Goal: Information Seeking & Learning: Learn about a topic

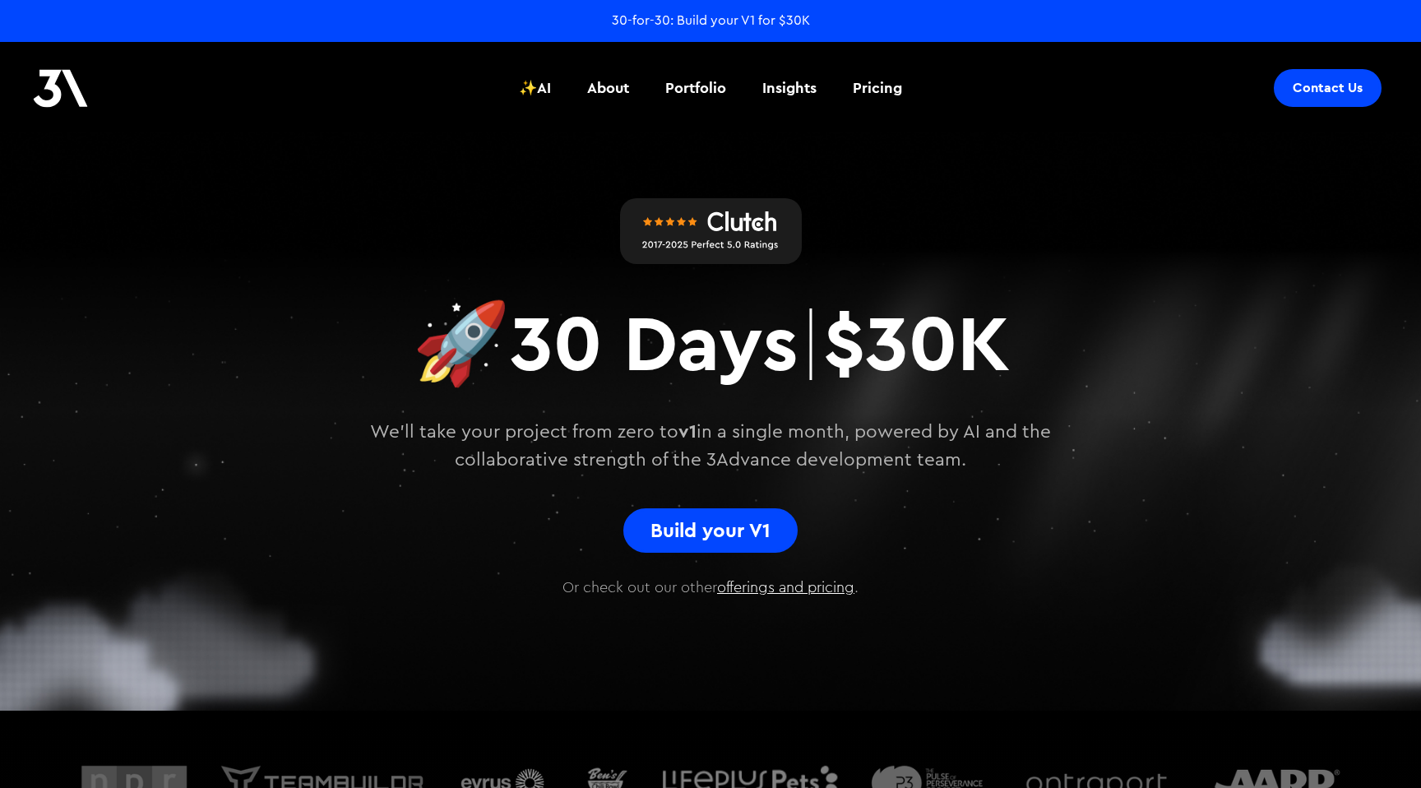
click at [655, 335] on h2 "🚀 30 Days | $30K" at bounding box center [710, 342] width 597 height 99
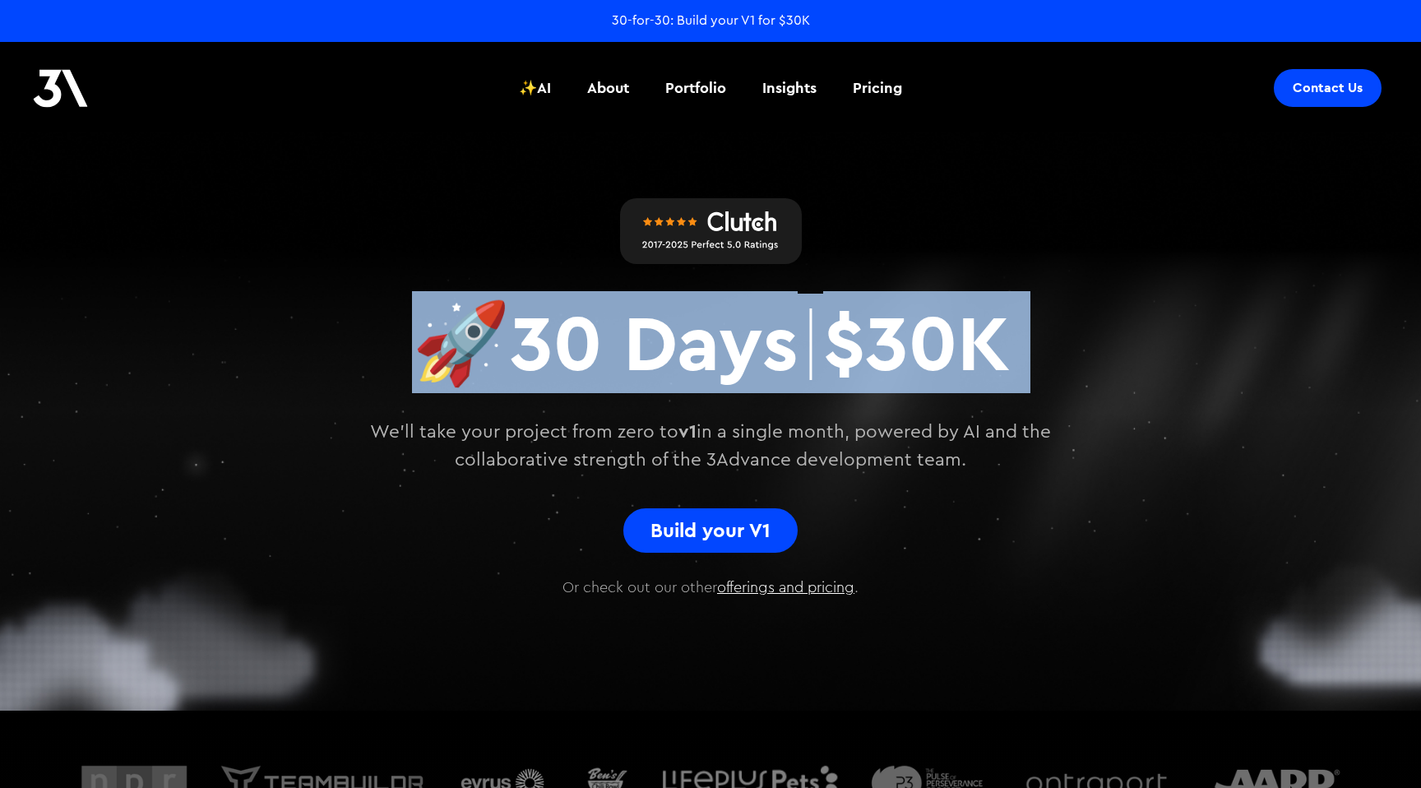
click at [655, 335] on h2 "🚀 30 Days | $30K" at bounding box center [710, 342] width 597 height 99
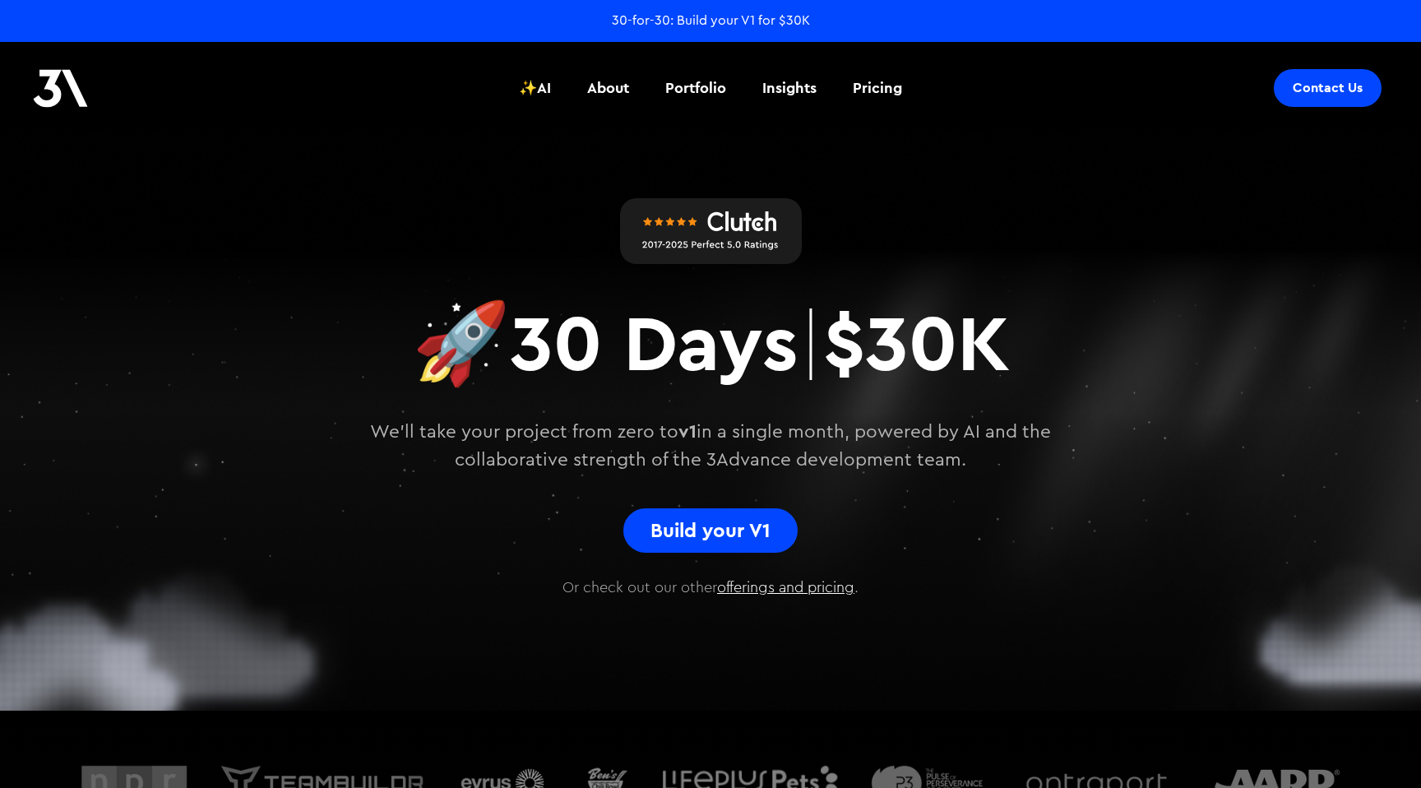
click at [655, 335] on h2 "🚀 30 Days | $30K" at bounding box center [710, 342] width 597 height 99
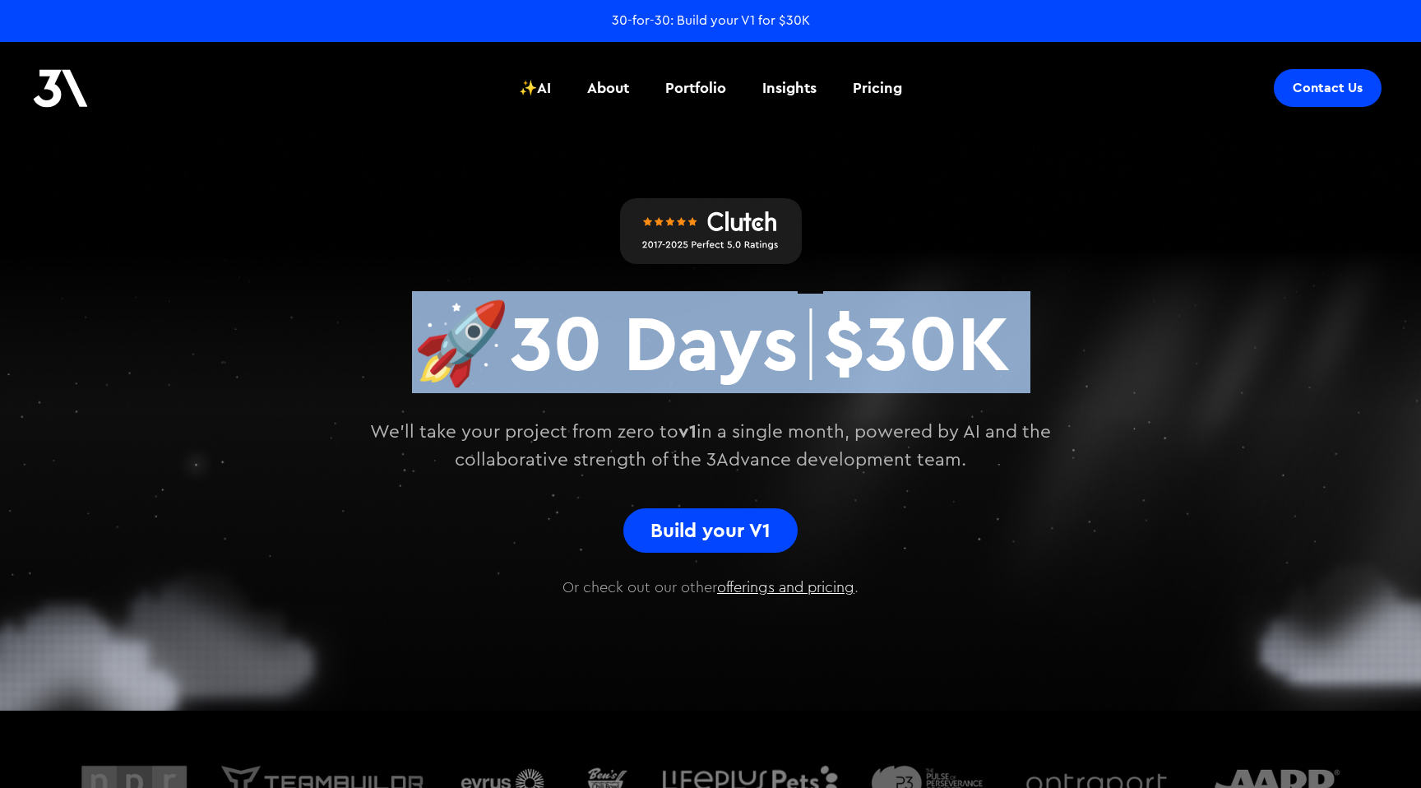
click at [655, 335] on h2 "🚀 30 Days | $30K" at bounding box center [710, 342] width 597 height 99
click at [655, 397] on div "🚀 30 Days | $30K We'll take your project from zero to v1 in a single month, pow…" at bounding box center [710, 414] width 888 height 275
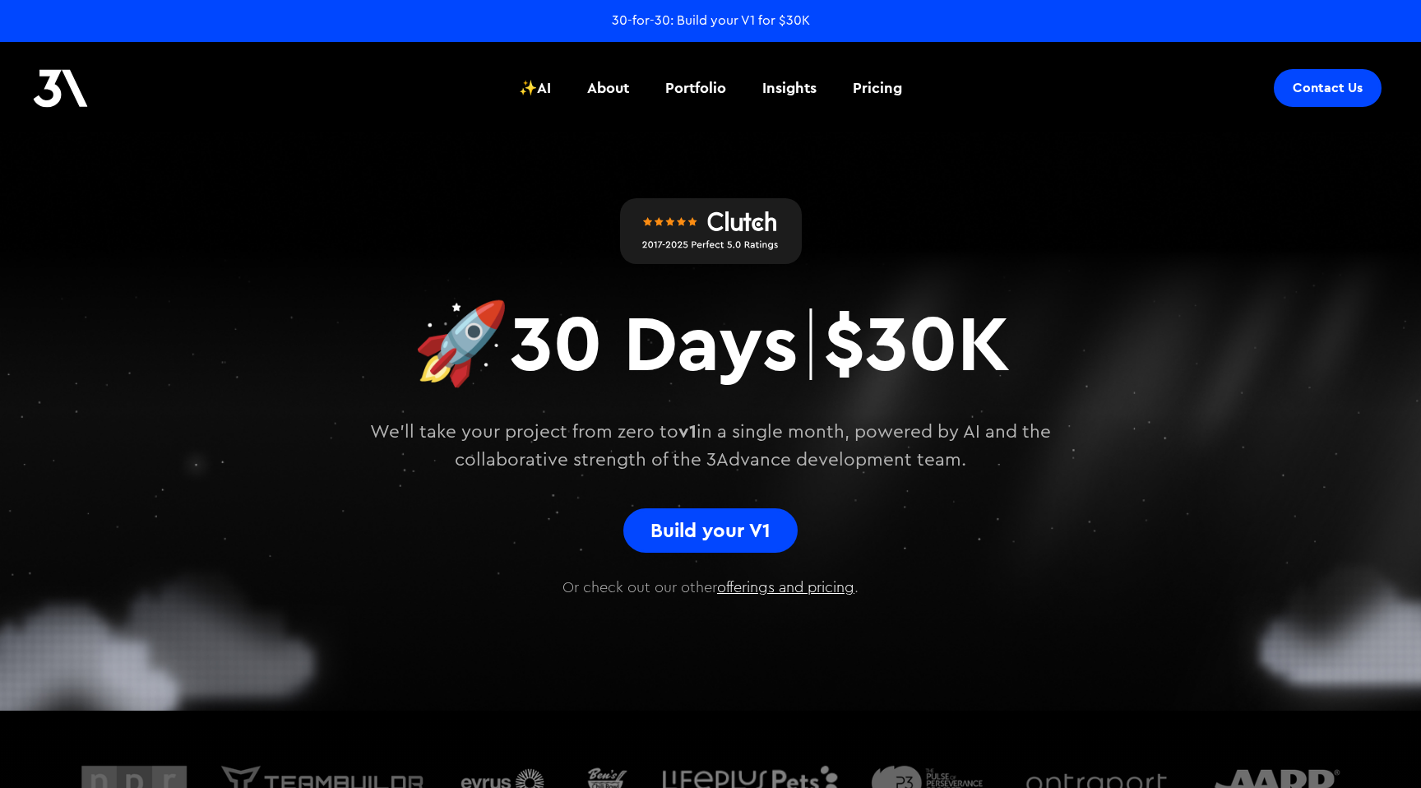
click at [655, 397] on div "🚀 30 Days | $30K We'll take your project from zero to v1 in a single month, pow…" at bounding box center [710, 414] width 888 height 275
click at [655, 444] on p "We'll take your project from zero to v1 in a single month, powered by AI and th…" at bounding box center [710, 446] width 773 height 56
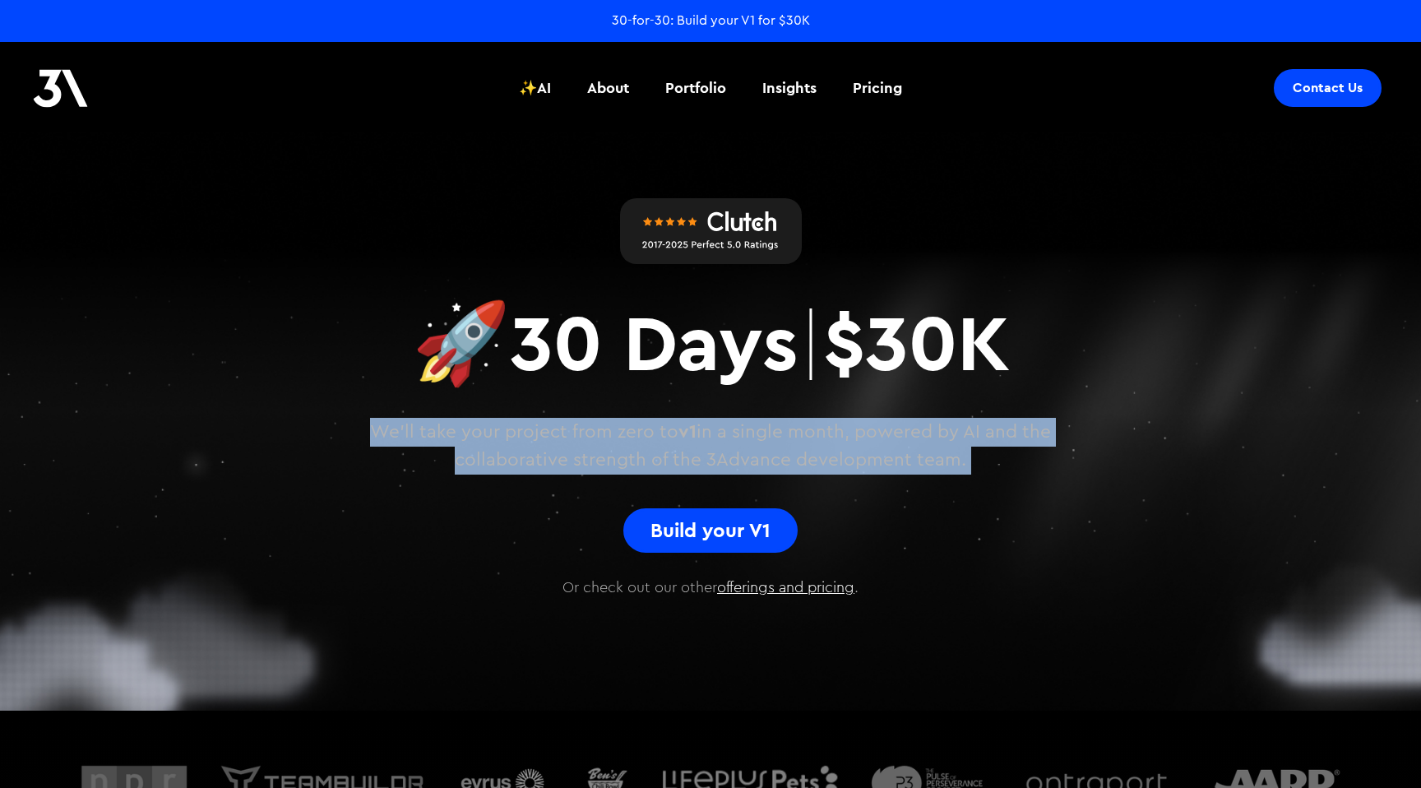
click at [655, 444] on p "We'll take your project from zero to v1 in a single month, powered by AI and th…" at bounding box center [710, 446] width 773 height 56
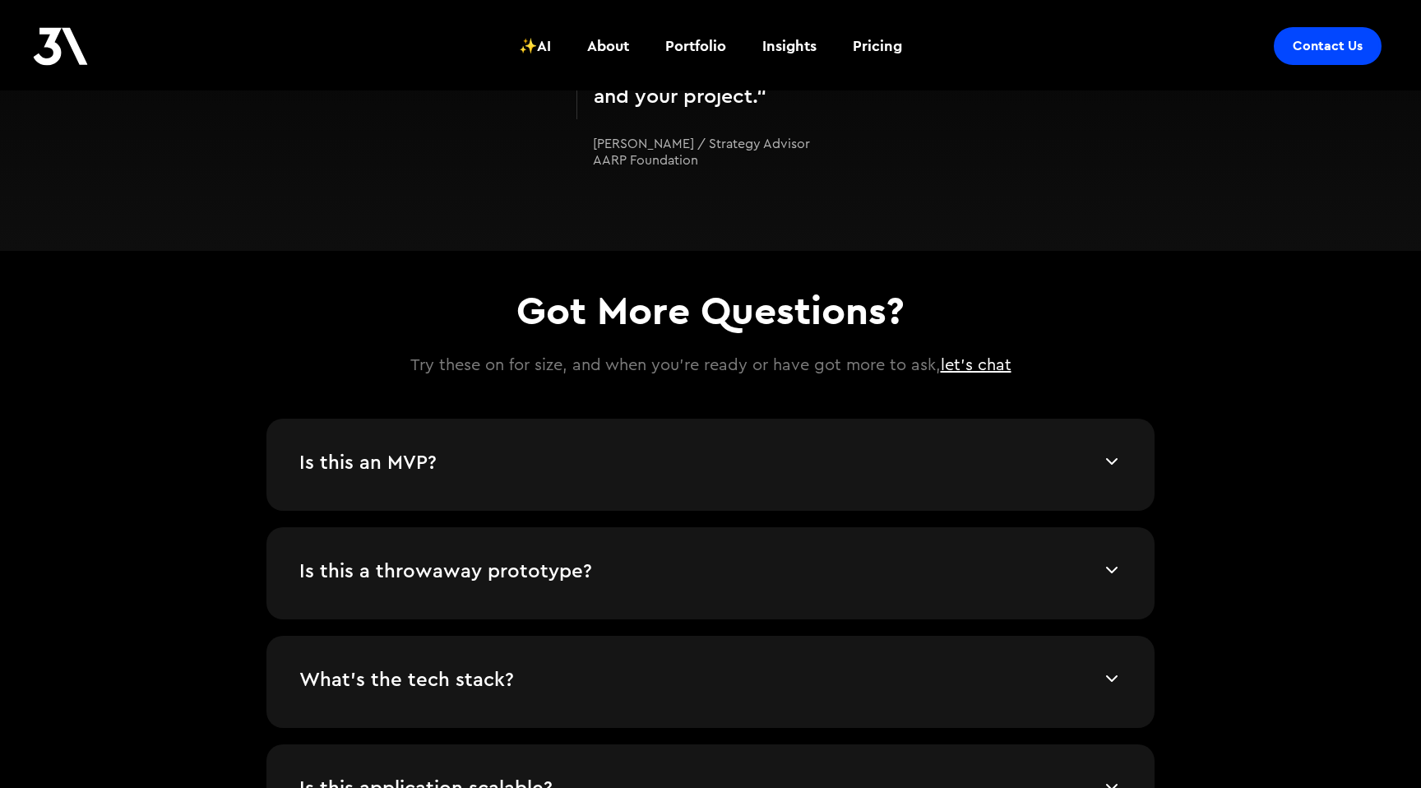
scroll to position [3241, 0]
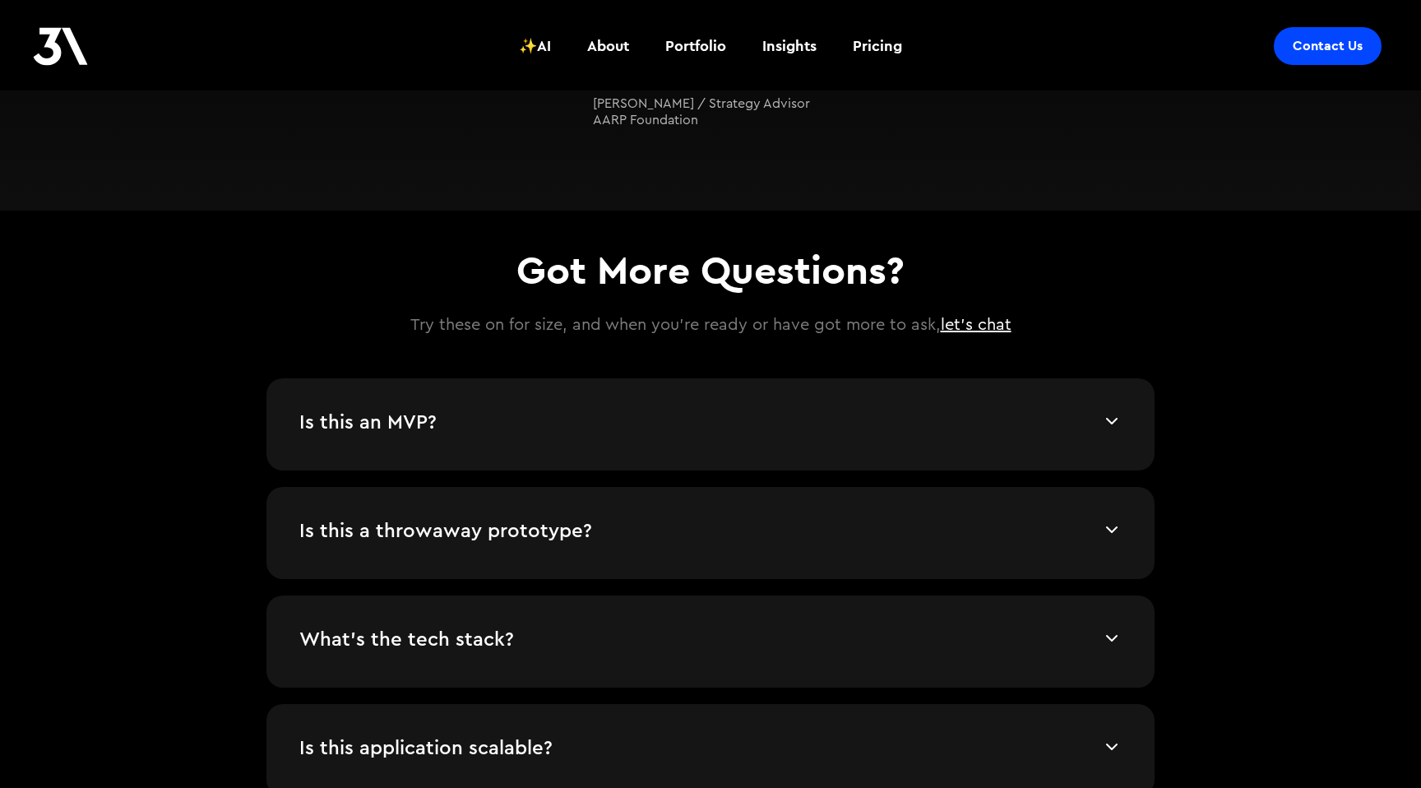
click at [920, 411] on h4 "Is this an MVP?" at bounding box center [700, 423] width 802 height 25
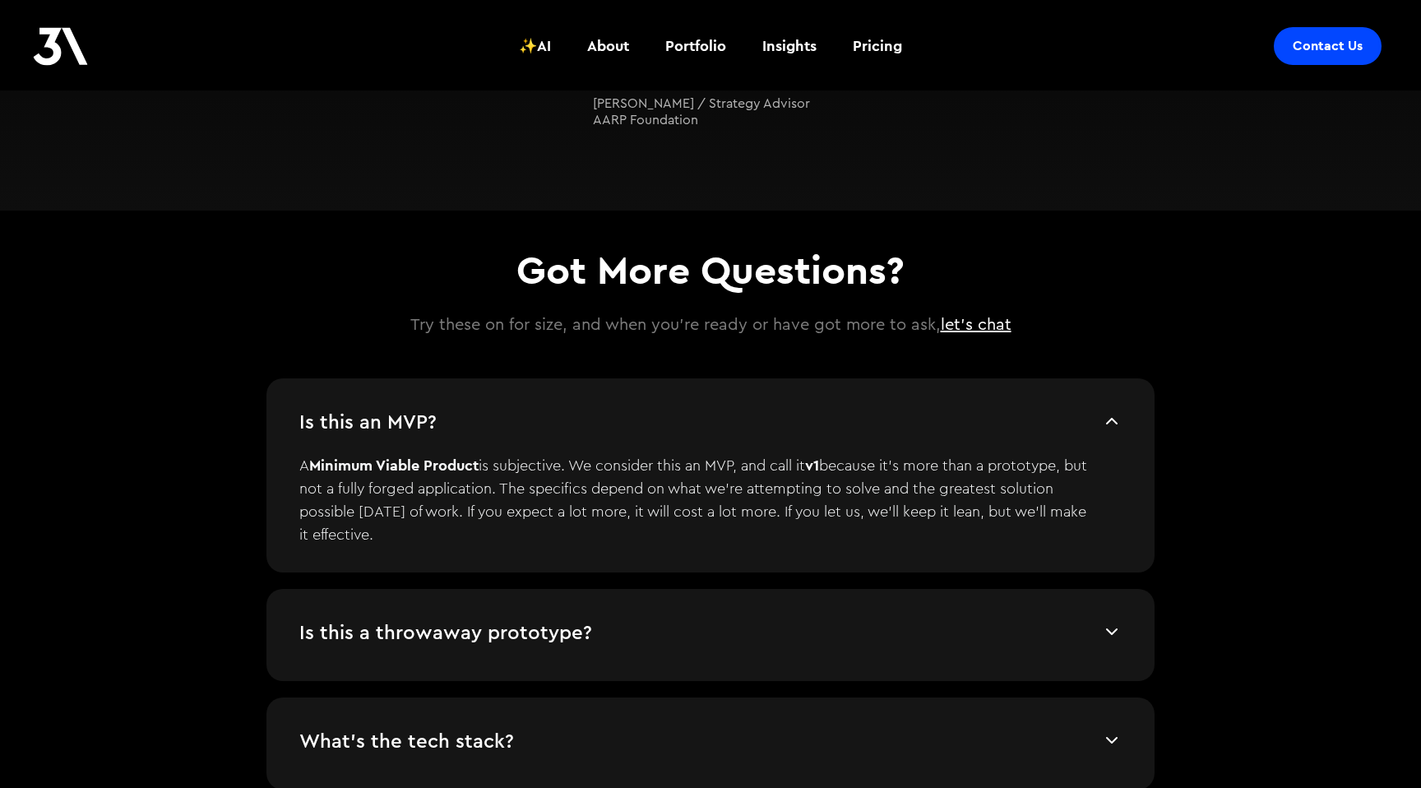
scroll to position [3269, 0]
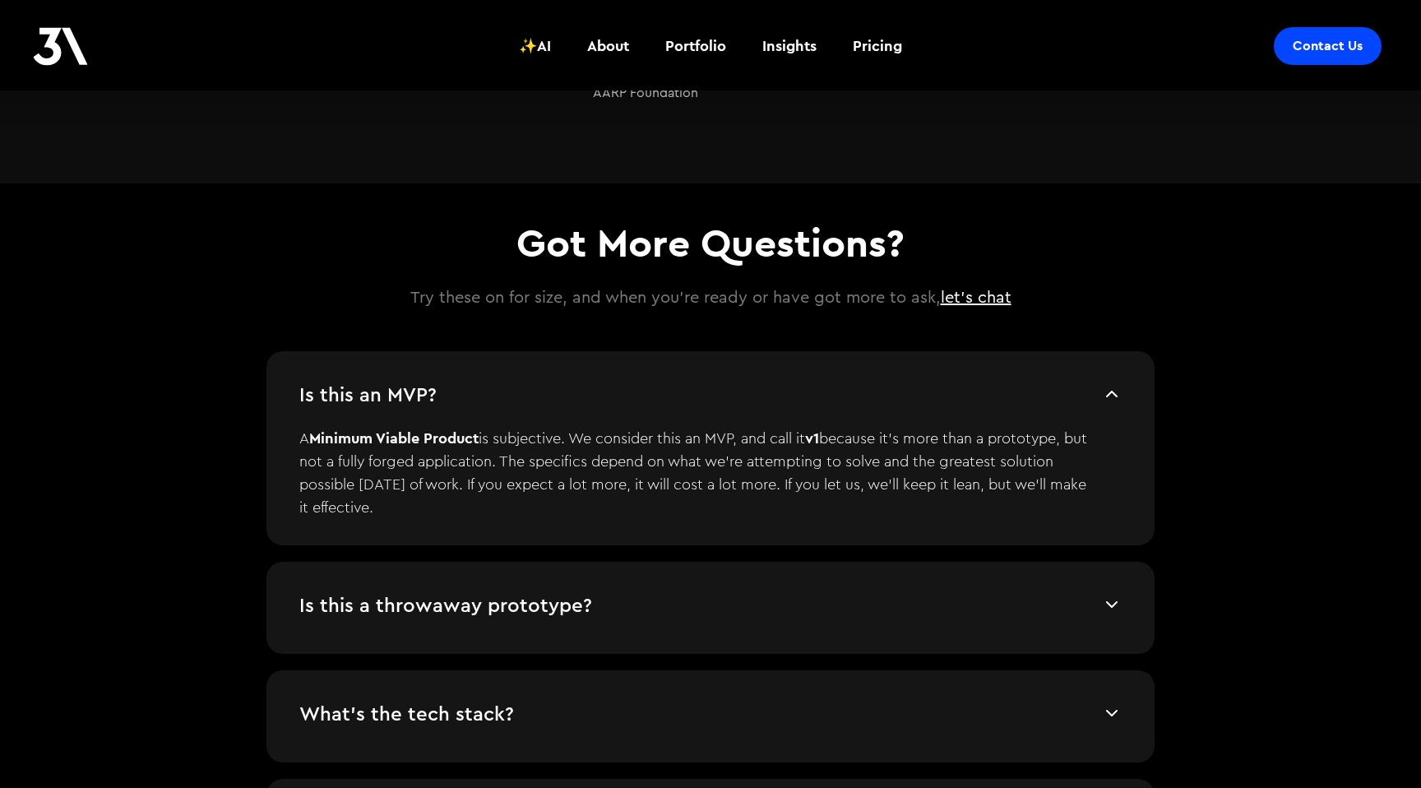
click at [922, 567] on div "Is this a throwaway prototype? No. It’s a functional product designed to grow a…" at bounding box center [710, 607] width 888 height 92
click at [924, 409] on h4 "Is this a throwaway prototype?" at bounding box center [700, 396] width 802 height 25
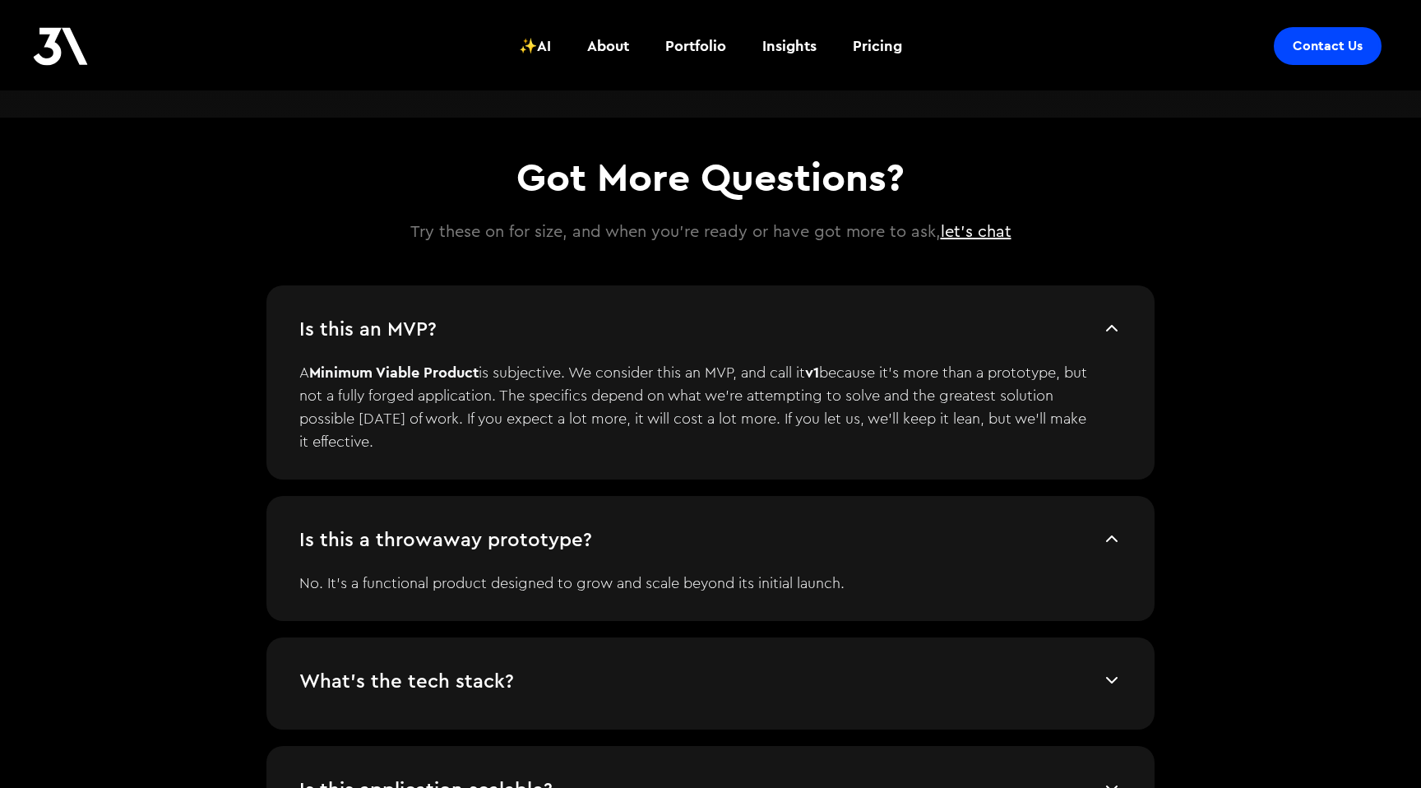
scroll to position [3353, 0]
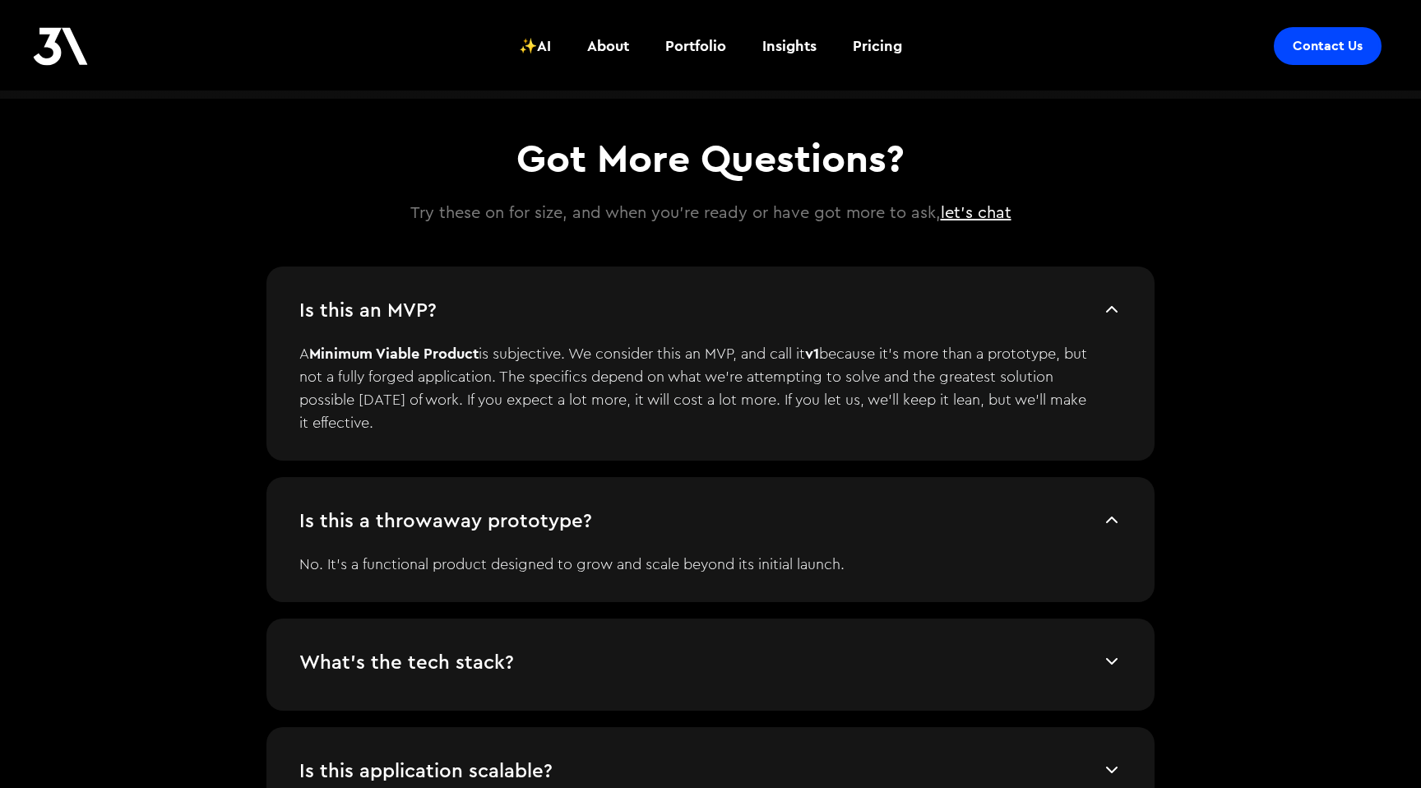
click at [928, 638] on div "What's the tech stack? We use a modern stack that fits the project’s needs, lev…" at bounding box center [710, 664] width 888 height 92
click at [1022, 324] on h4 "What's the tech stack?" at bounding box center [700, 311] width 802 height 25
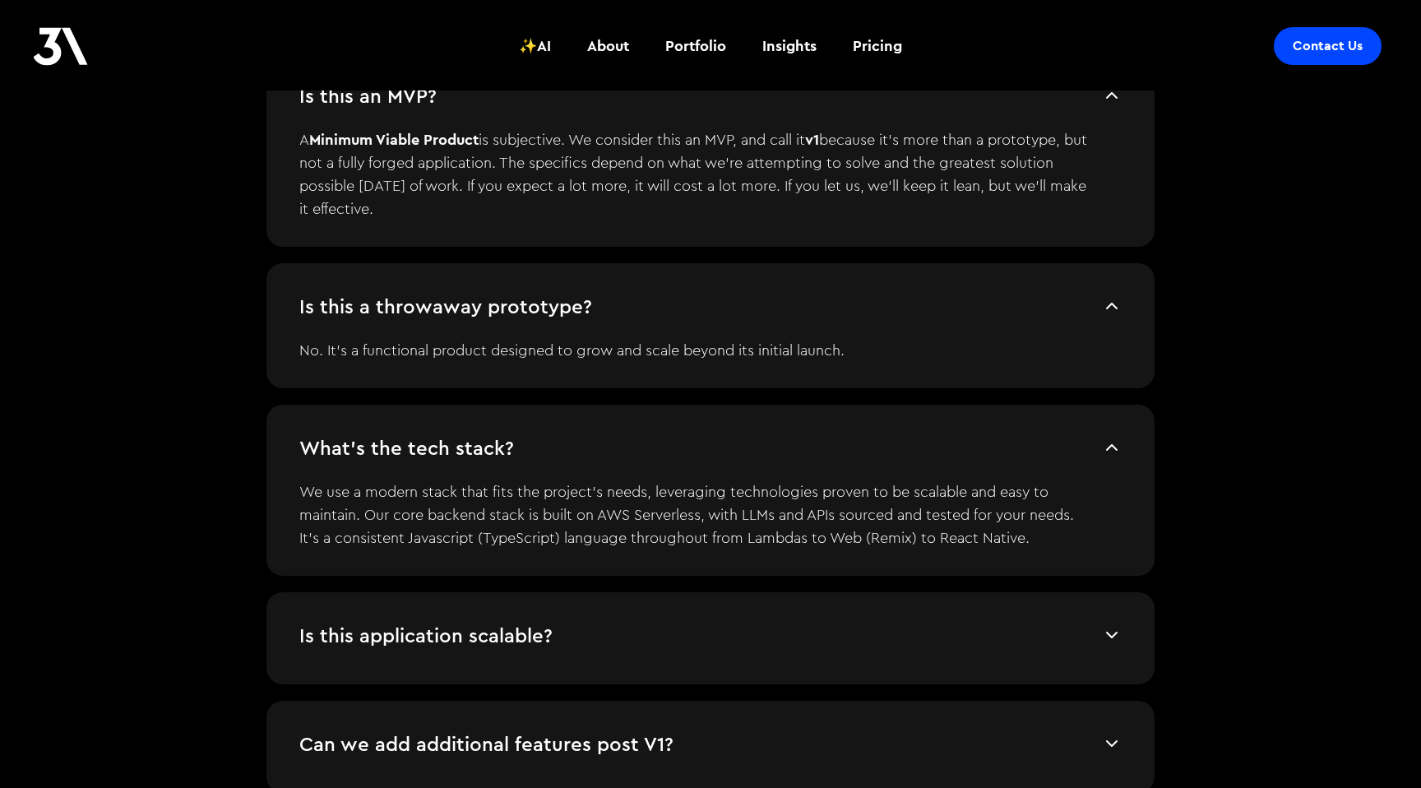
scroll to position [3701, 0]
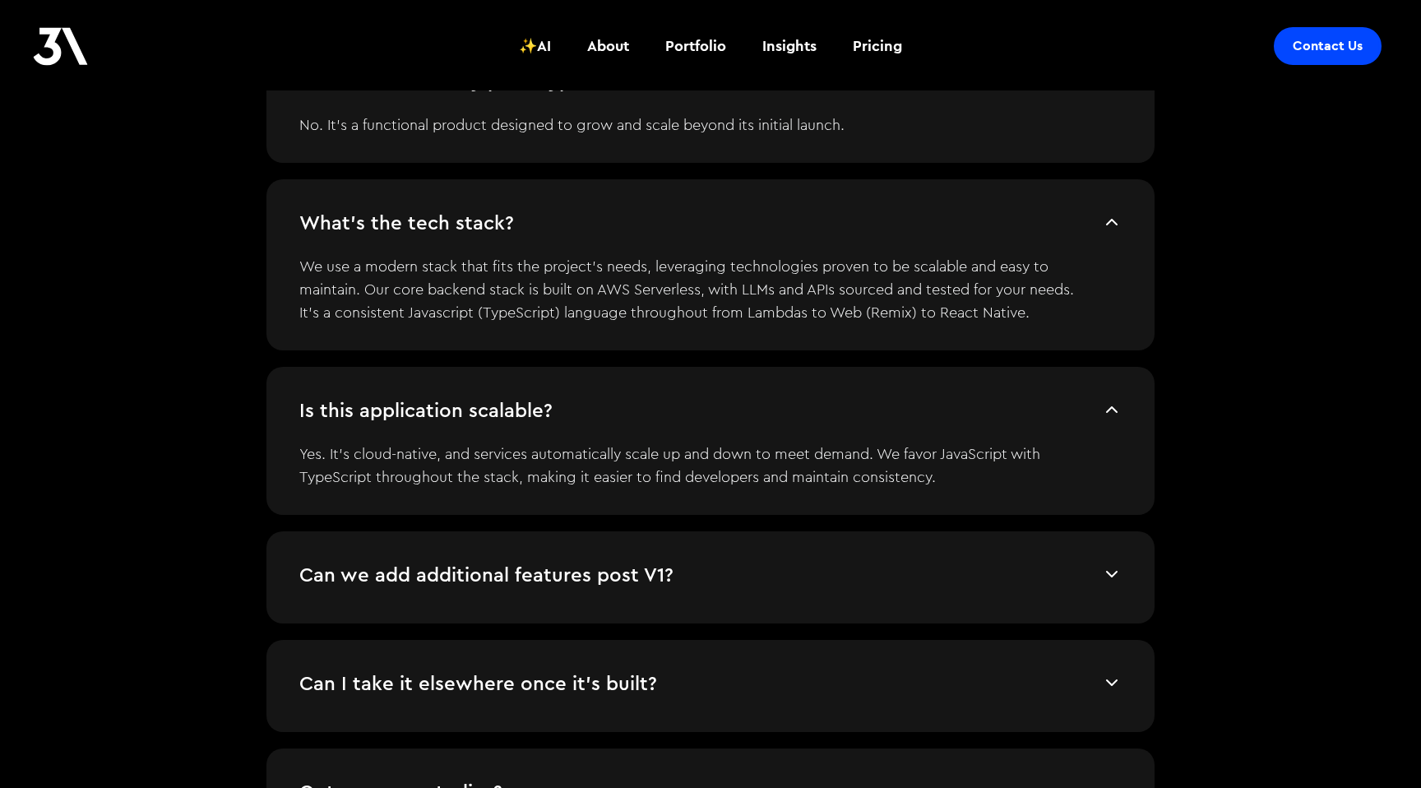
scroll to position [3806, 0]
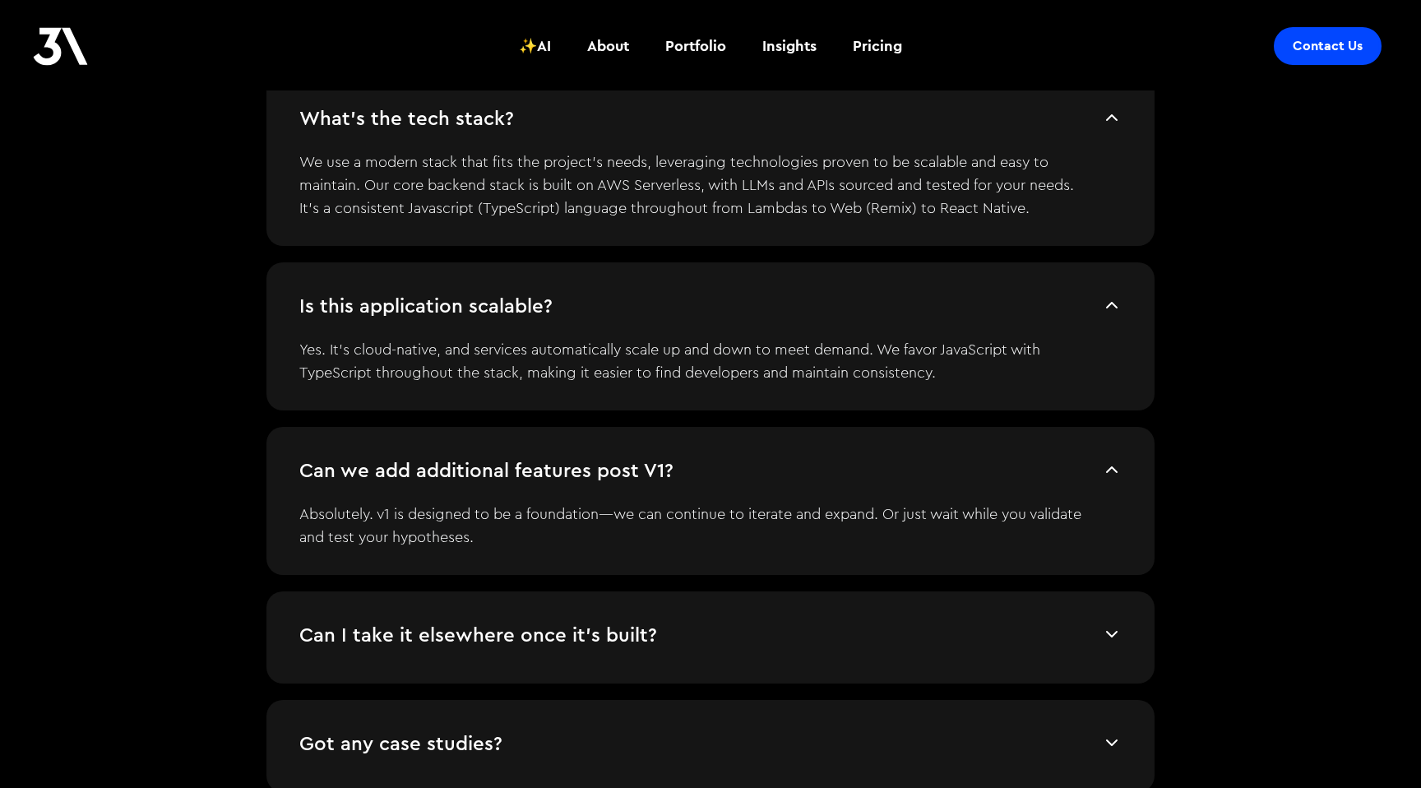
scroll to position [3910, 0]
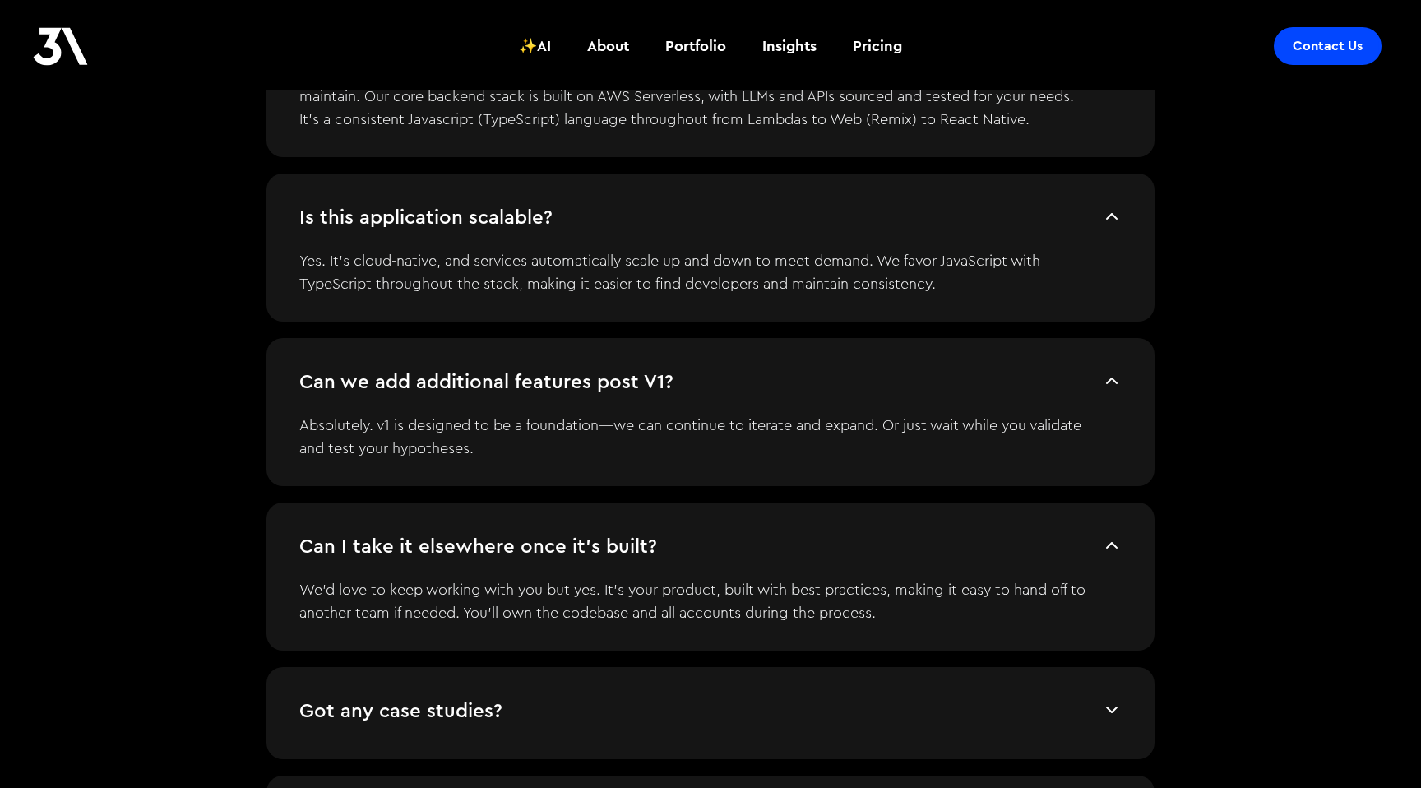
scroll to position [4119, 0]
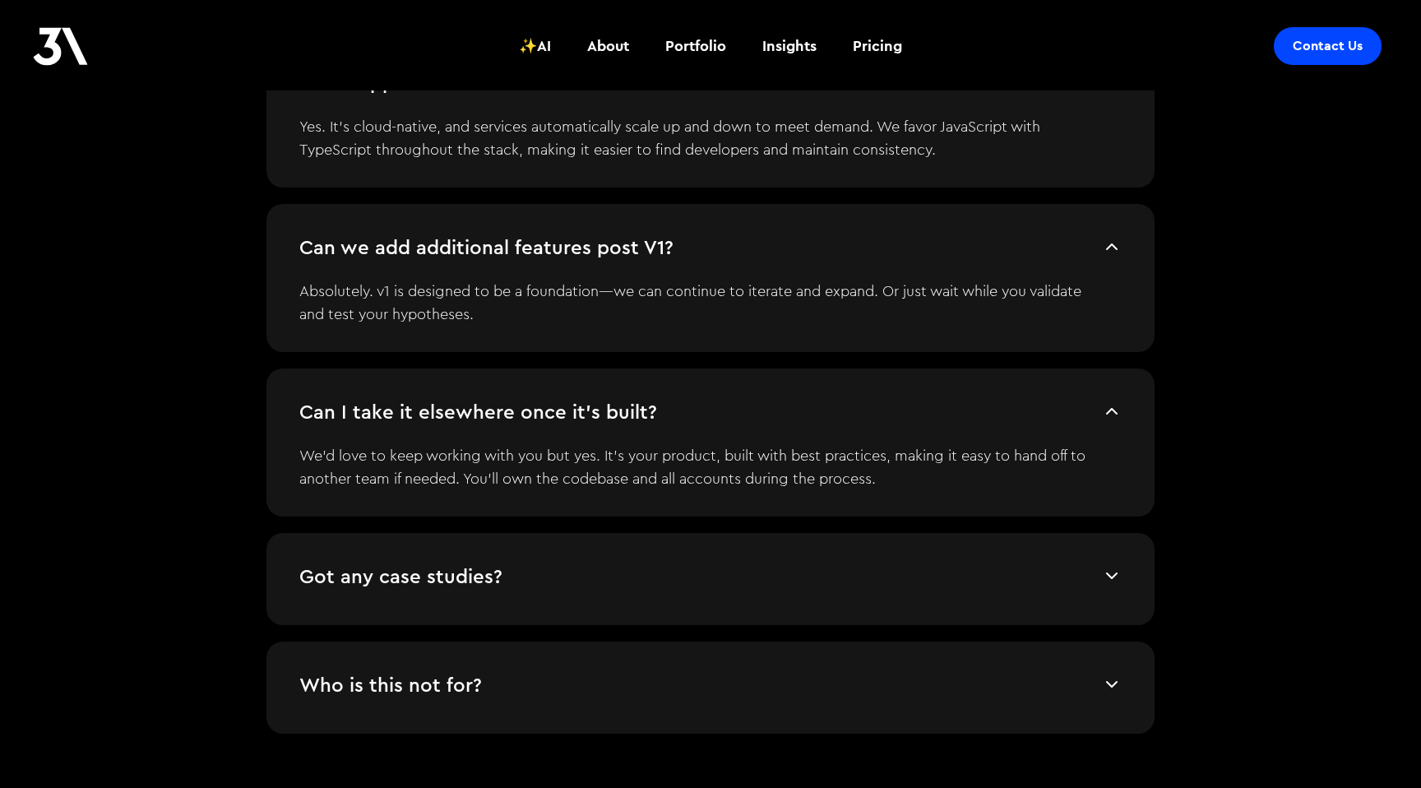
click at [982, 598] on div "Got any case studies? Yes, of course. Before opening this new initiative to the…" at bounding box center [710, 579] width 888 height 92
click at [1019, 602] on div "Got any case studies? Yes, of course. Before opening this new initiative to the…" at bounding box center [710, 579] width 888 height 92
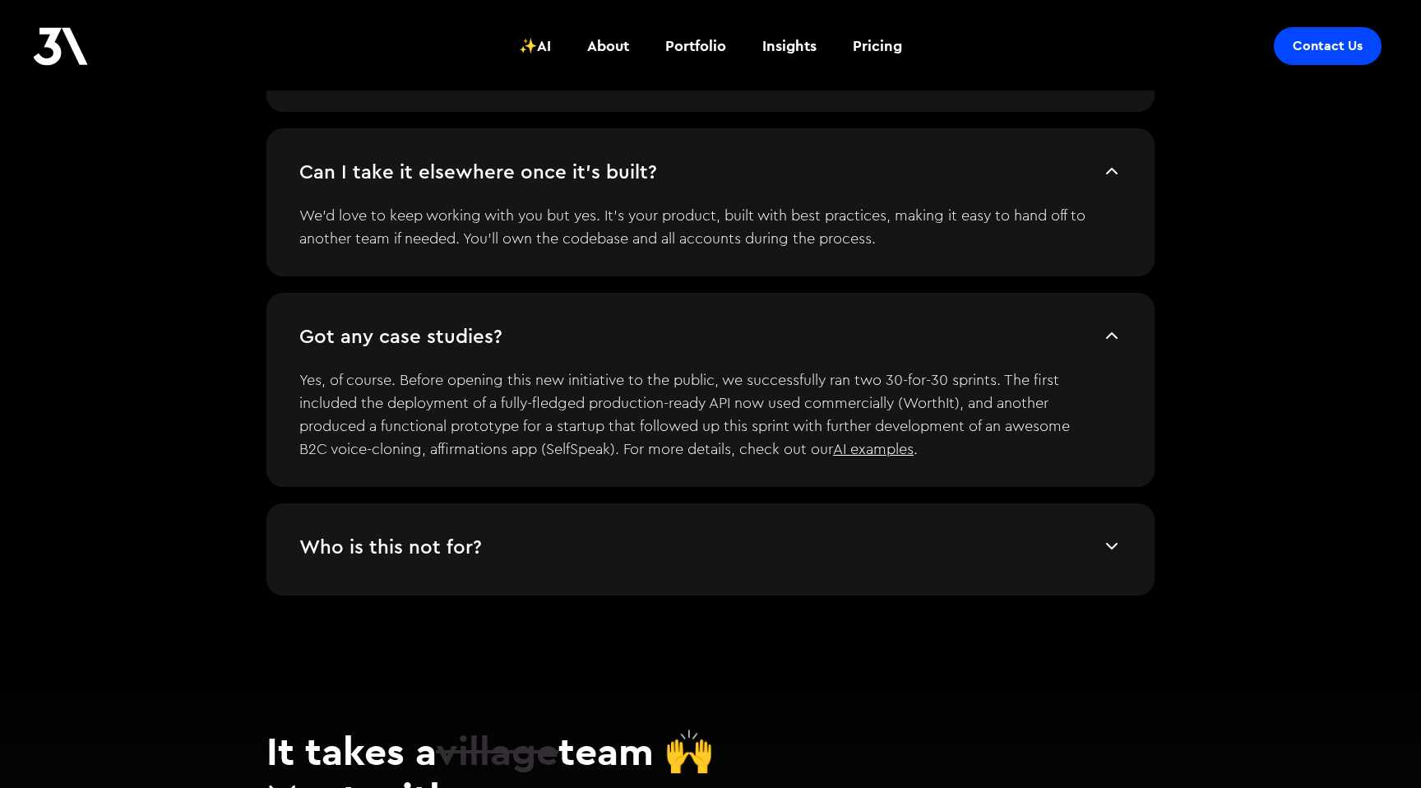
scroll to position [4375, 0]
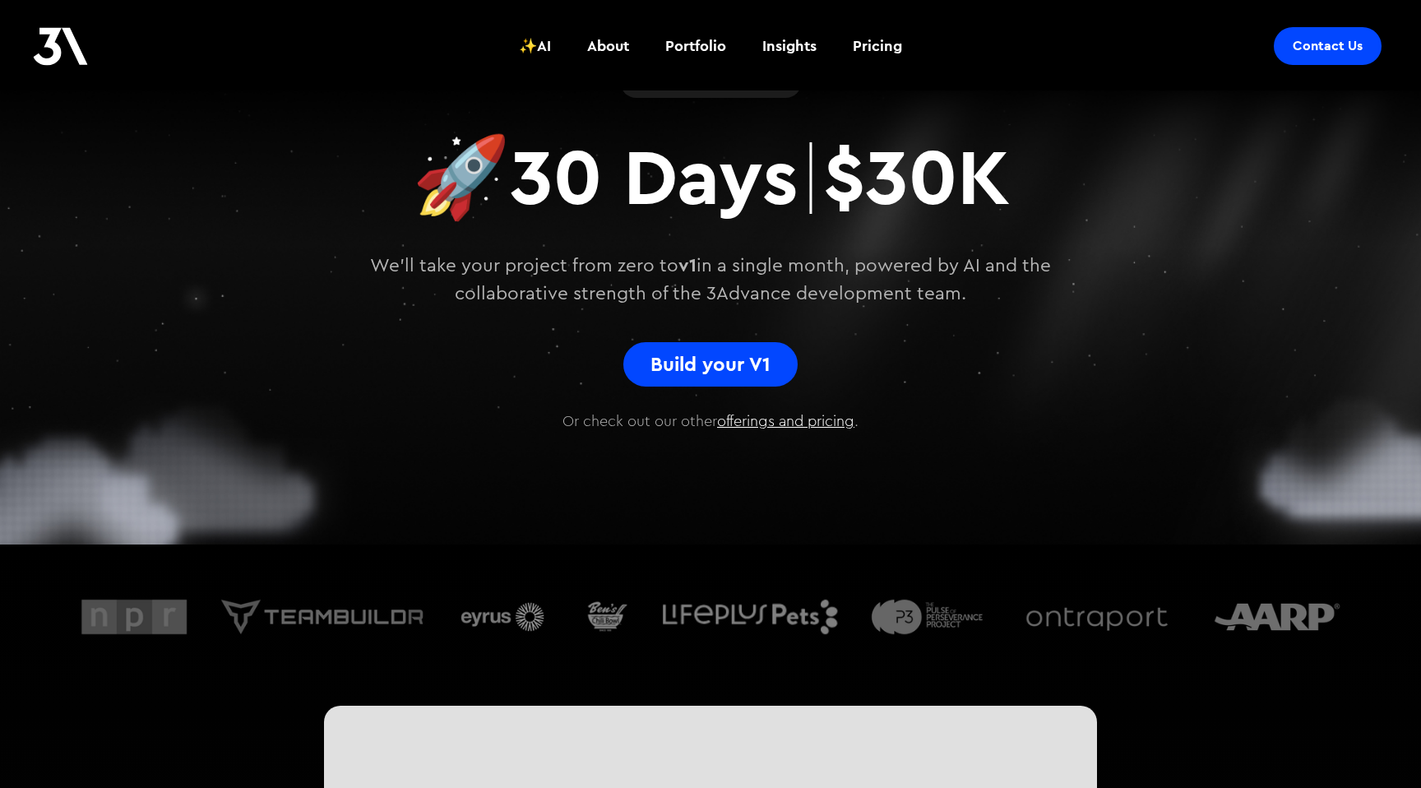
scroll to position [0, 0]
